Goal: Transaction & Acquisition: Purchase product/service

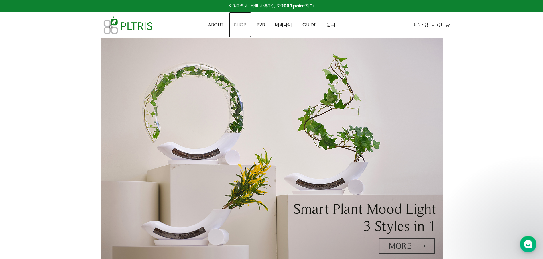
click at [244, 24] on span "SHOP" at bounding box center [240, 24] width 12 height 7
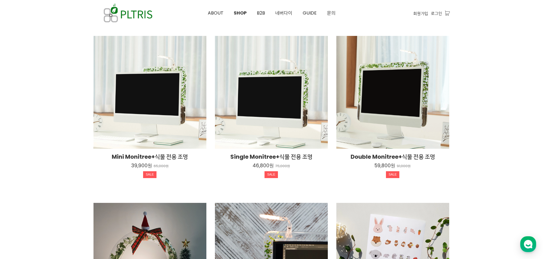
scroll to position [371, 0]
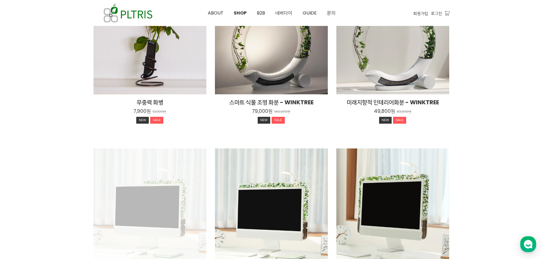
scroll to position [1, 0]
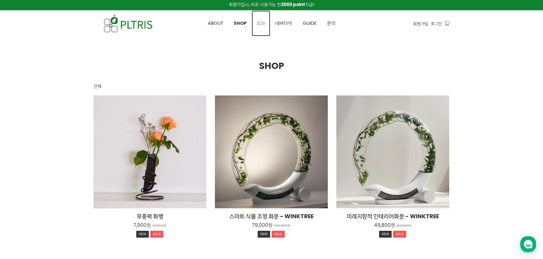
click at [263, 23] on span "B2B" at bounding box center [261, 23] width 8 height 7
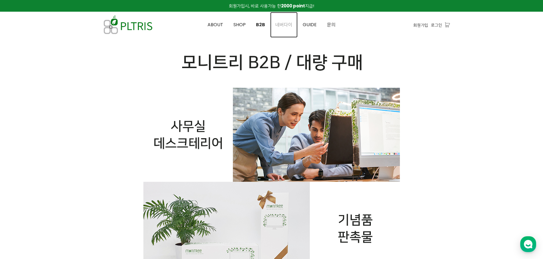
click at [280, 20] on link "네버다이" at bounding box center [283, 25] width 27 height 26
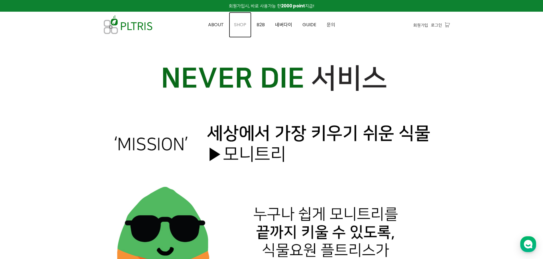
click at [235, 24] on span "SHOP" at bounding box center [240, 24] width 12 height 7
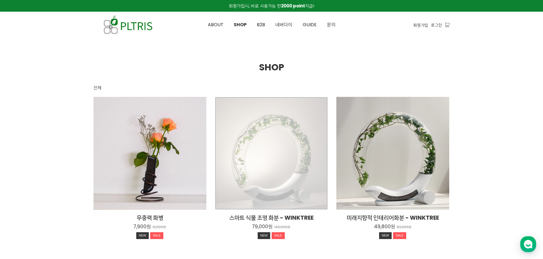
click at [280, 171] on div "스마트 식물 조명 화분 - WINKTREE 79,000원 140,000원 NEW SALE" at bounding box center [271, 153] width 113 height 113
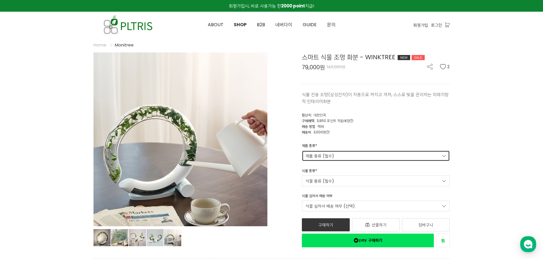
click at [308, 154] on link "제품 종류 (필수)" at bounding box center [376, 156] width 148 height 11
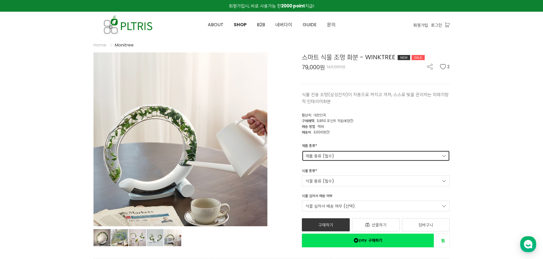
click at [420, 156] on link "제품 종류 (필수)" at bounding box center [376, 156] width 148 height 11
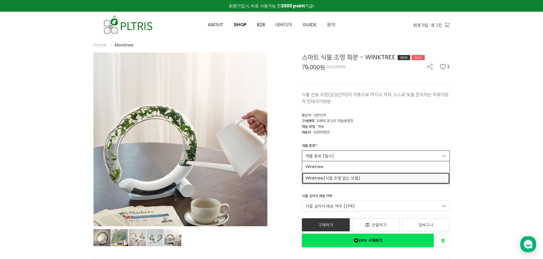
click at [386, 174] on link "Winktree(식물 조명 없는 모델)" at bounding box center [375, 178] width 147 height 11
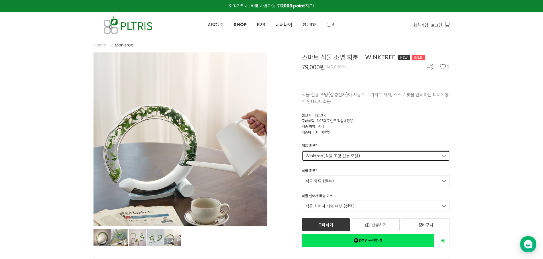
click at [386, 160] on link "Winktree(식물 조명 없는 모델)" at bounding box center [376, 156] width 148 height 11
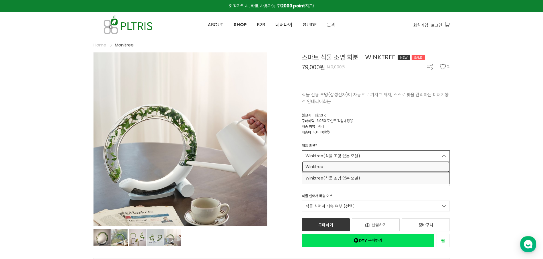
click at [380, 168] on span "Winktree" at bounding box center [376, 167] width 141 height 6
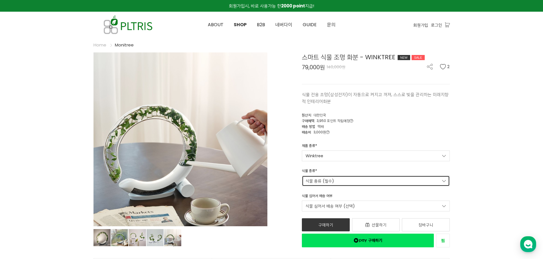
click at [370, 185] on link "식물 종류 (필수)" at bounding box center [376, 181] width 148 height 11
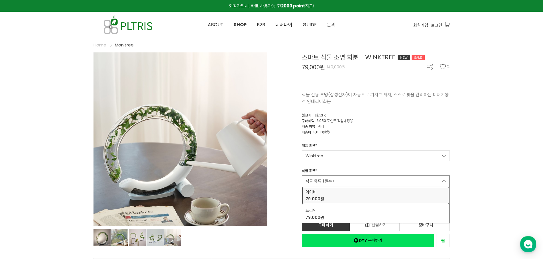
click at [377, 198] on div "아이비 79,000원" at bounding box center [376, 195] width 141 height 13
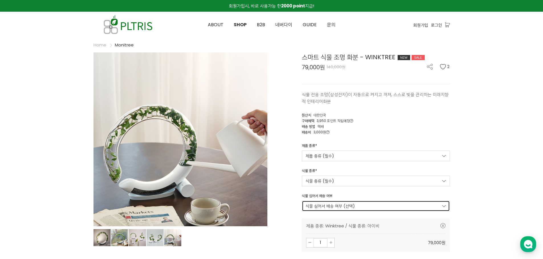
click at [376, 204] on link "식물 심어서 배송 여부 (선택)" at bounding box center [376, 206] width 148 height 11
